Goal: Complete application form

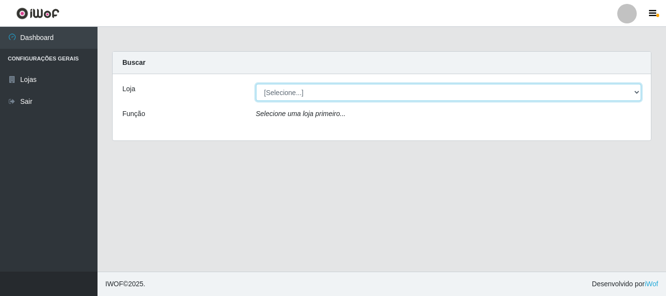
click at [637, 90] on select "[Selecione...] [GEOGRAPHIC_DATA] [GEOGRAPHIC_DATA]" at bounding box center [449, 92] width 386 height 17
select select "65"
click at [256, 84] on select "[Selecione...] [GEOGRAPHIC_DATA] [GEOGRAPHIC_DATA]" at bounding box center [449, 92] width 386 height 17
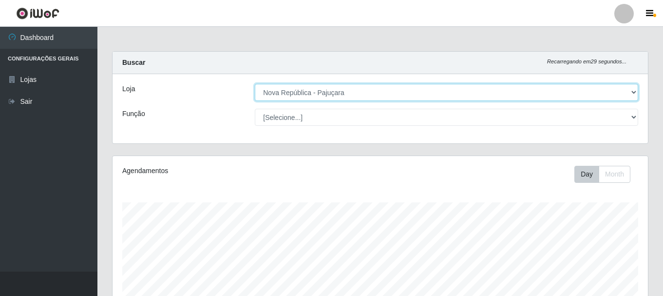
scroll to position [202, 536]
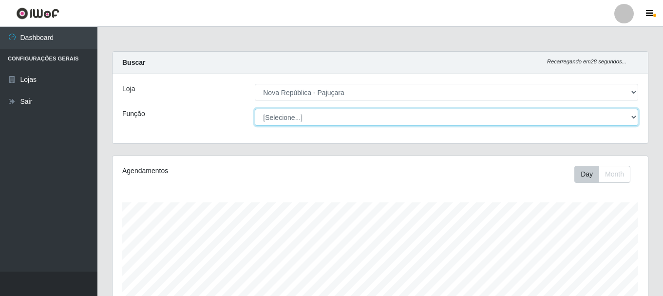
click at [637, 116] on select "[Selecione...] Balconista Operador de Caixa Repositor" at bounding box center [447, 117] width 384 height 17
select select "22"
click at [255, 109] on select "[Selecione...] Balconista Operador de Caixa Repositor" at bounding box center [447, 117] width 384 height 17
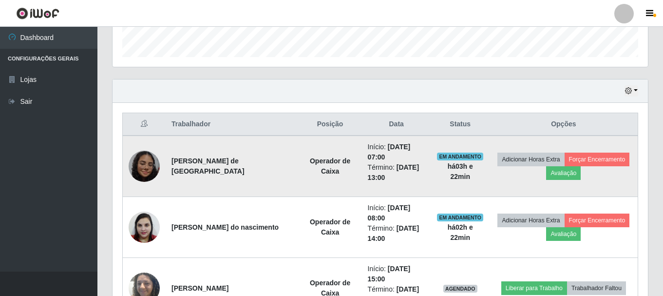
scroll to position [292, 0]
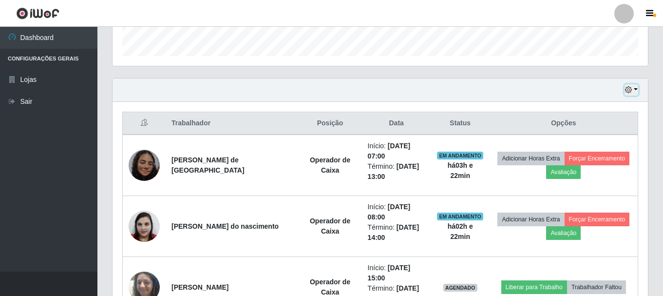
click at [637, 90] on button "button" at bounding box center [632, 89] width 14 height 11
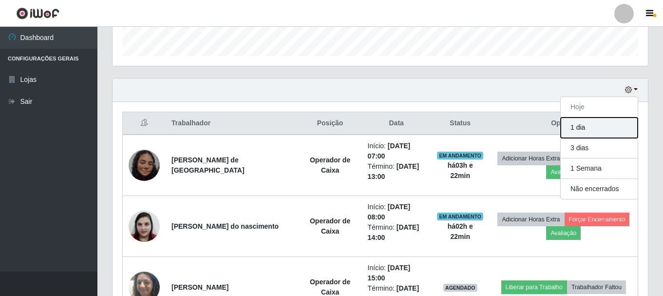
click at [606, 127] on button "1 dia" at bounding box center [599, 127] width 77 height 20
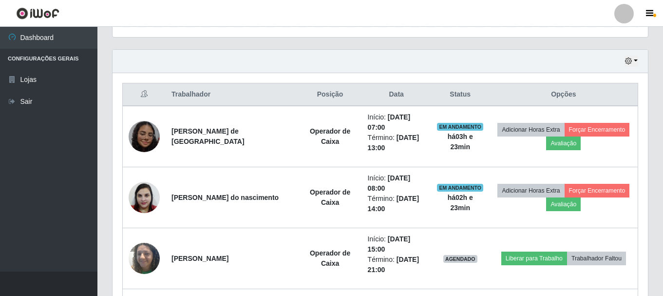
scroll to position [300, 0]
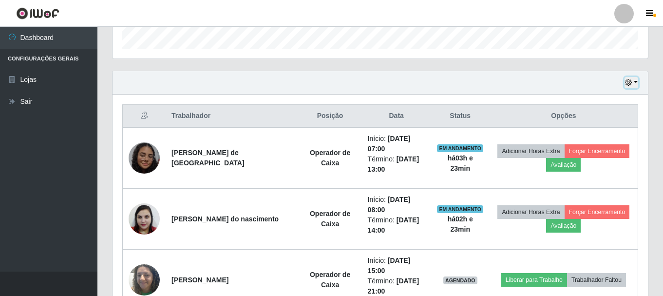
click at [636, 83] on button "button" at bounding box center [632, 82] width 14 height 11
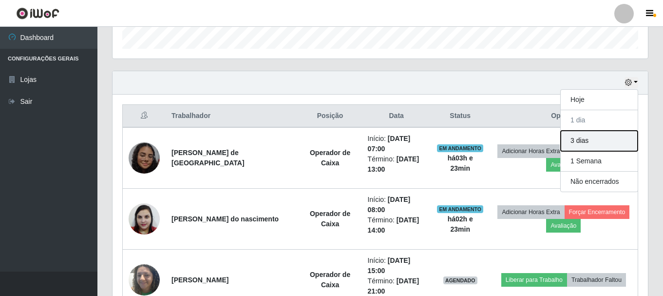
click at [602, 144] on button "3 dias" at bounding box center [599, 141] width 77 height 20
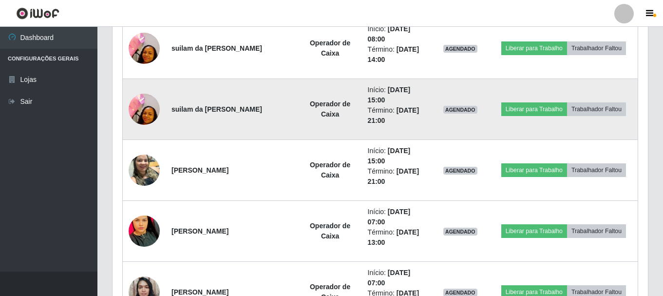
scroll to position [641, 0]
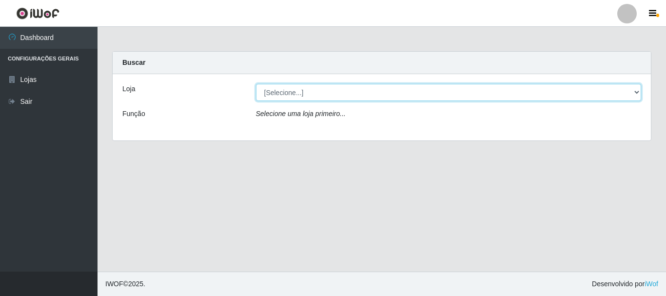
click at [637, 89] on select "[Selecione...] [GEOGRAPHIC_DATA] [GEOGRAPHIC_DATA]" at bounding box center [449, 92] width 386 height 17
select select "64"
click at [256, 84] on select "[Selecione...] [GEOGRAPHIC_DATA] [GEOGRAPHIC_DATA]" at bounding box center [449, 92] width 386 height 17
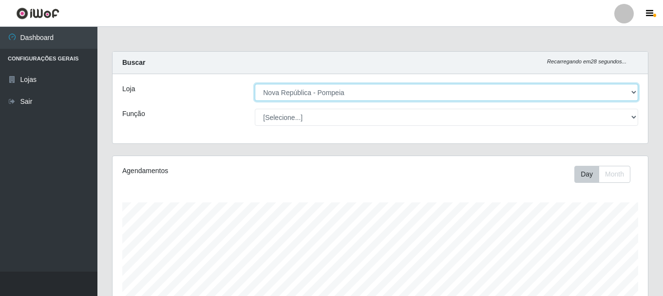
scroll to position [202, 536]
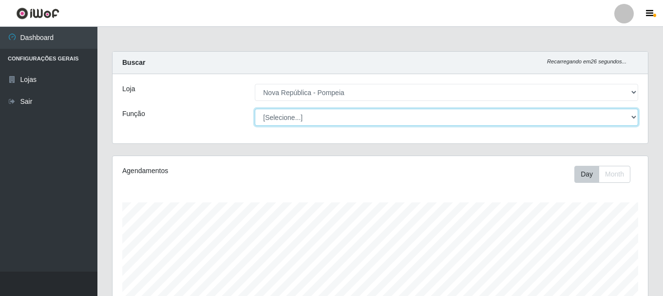
click at [629, 113] on select "[Selecione...] Balconista Operador de Caixa Recepcionista Repositor" at bounding box center [447, 117] width 384 height 17
